Goal: Task Accomplishment & Management: Complete application form

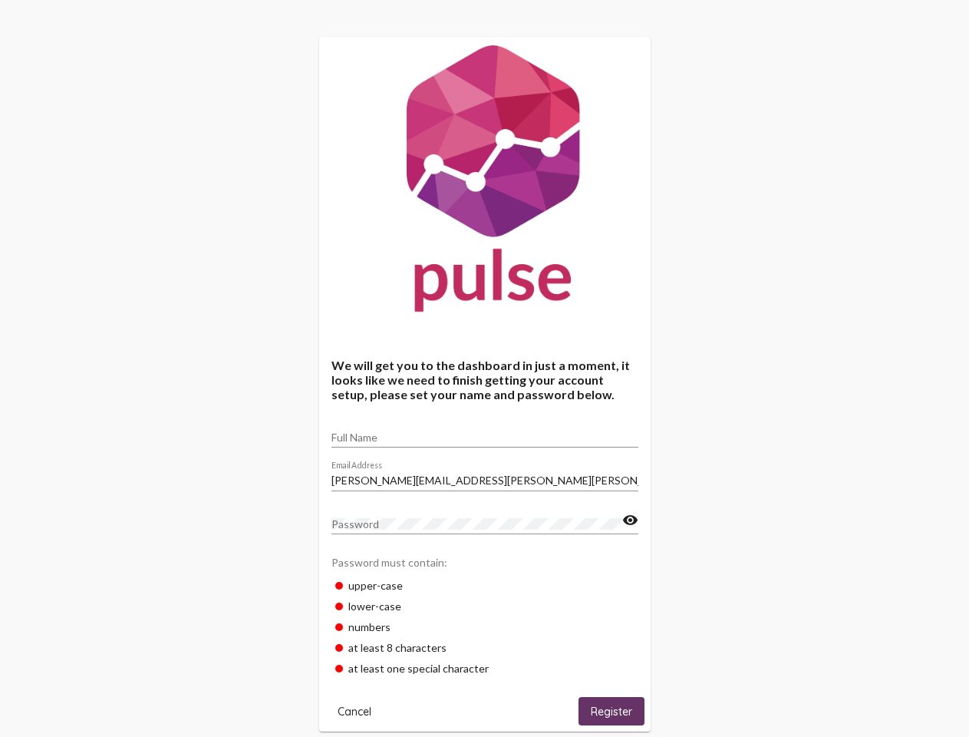
click at [485, 432] on input "Full Name" at bounding box center [485, 437] width 307 height 12
click at [485, 476] on input "[PERSON_NAME][EMAIL_ADDRESS][PERSON_NAME][PERSON_NAME][DOMAIN_NAME]" at bounding box center [485, 480] width 307 height 12
click at [630, 520] on mat-icon "visibility" at bounding box center [630, 520] width 16 height 18
click at [355, 711] on span "Cancel" at bounding box center [355, 711] width 34 height 14
click at [612, 711] on span "Register" at bounding box center [611, 711] width 41 height 14
